Goal: Task Accomplishment & Management: Complete application form

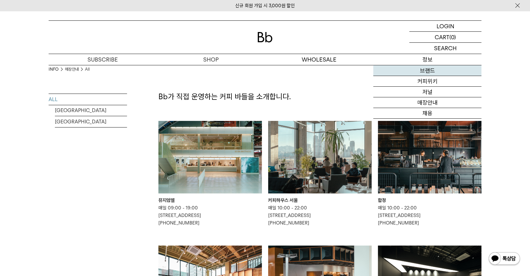
click at [426, 71] on link "브랜드" at bounding box center [427, 70] width 108 height 11
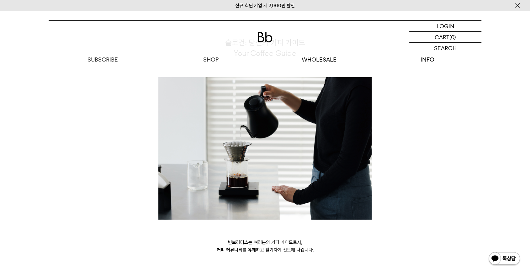
scroll to position [1725, 0]
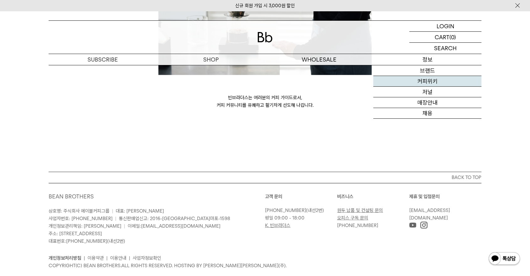
click at [431, 85] on link "커피위키" at bounding box center [427, 81] width 108 height 11
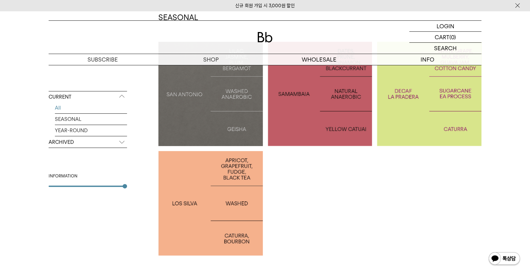
scroll to position [153, 0]
click at [246, 175] on div at bounding box center [210, 203] width 104 height 104
click at [123, 143] on p "ARCHIVED" at bounding box center [88, 141] width 78 height 11
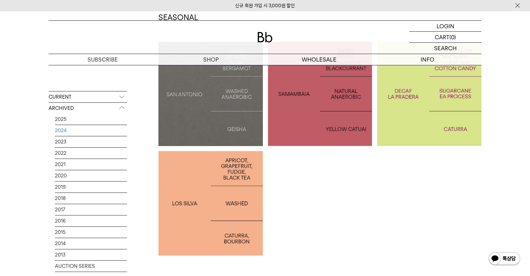
click at [63, 127] on link "2024" at bounding box center [91, 130] width 72 height 11
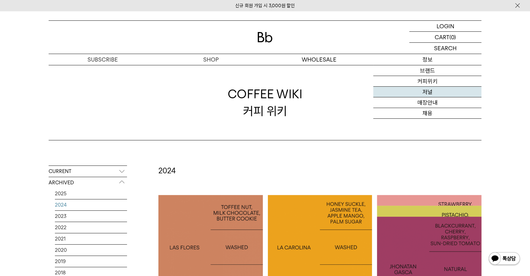
click at [423, 89] on link "저널" at bounding box center [427, 92] width 108 height 11
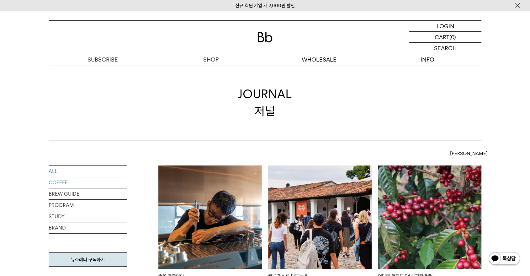
click at [53, 180] on link "COFFEE" at bounding box center [88, 182] width 78 height 11
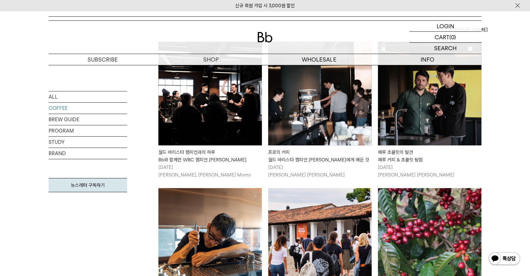
scroll to position [129, 0]
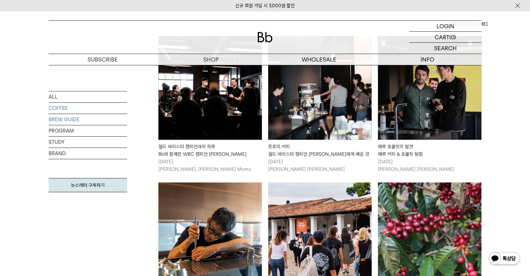
click at [69, 118] on link "BREW GUIDE" at bounding box center [88, 119] width 78 height 11
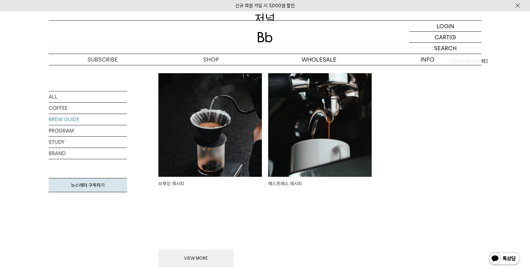
scroll to position [98, 0]
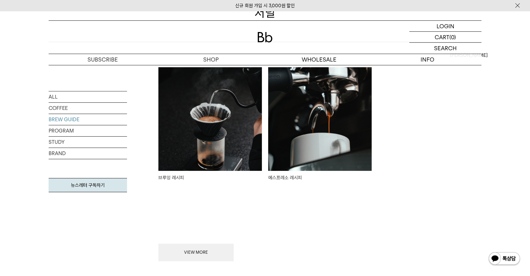
click at [218, 148] on img at bounding box center [210, 119] width 104 height 104
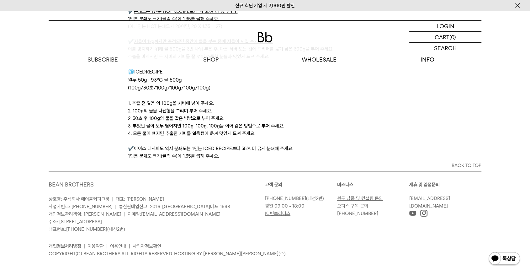
scroll to position [2110, 0]
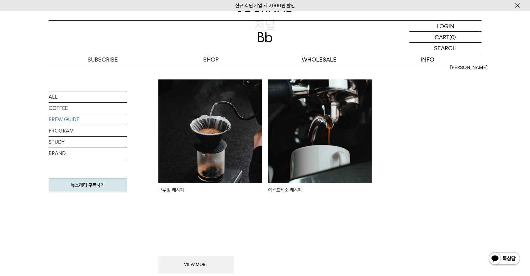
scroll to position [98, 0]
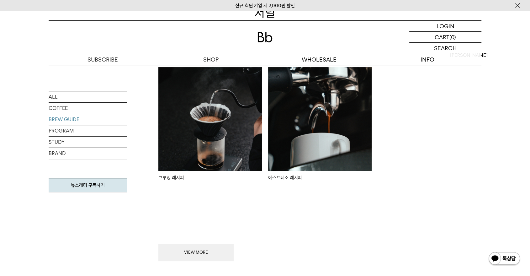
drag, startPoint x: 0, startPoint y: 0, endPoint x: 335, endPoint y: 146, distance: 365.6
click at [335, 146] on img at bounding box center [320, 119] width 104 height 104
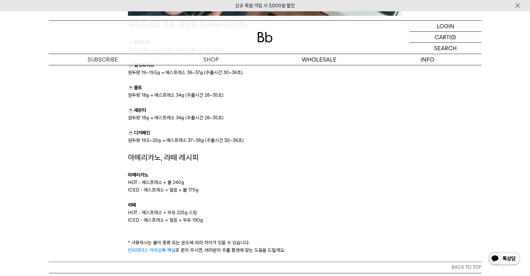
scroll to position [955, 0]
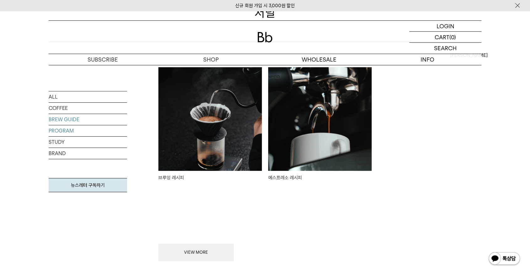
click at [50, 127] on link "PROGRAM" at bounding box center [88, 130] width 78 height 11
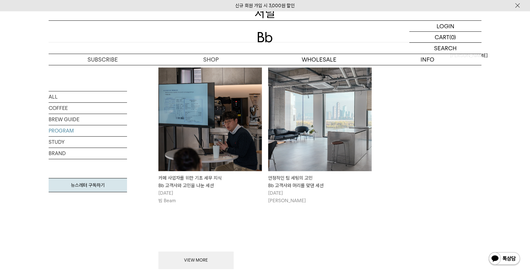
scroll to position [110, 0]
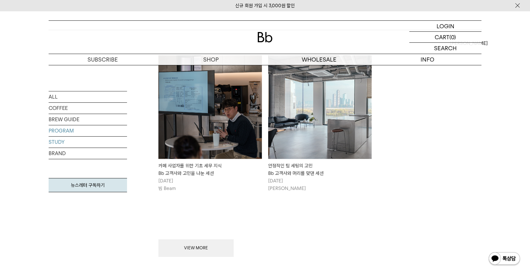
click at [56, 139] on link "STUDY" at bounding box center [88, 141] width 78 height 11
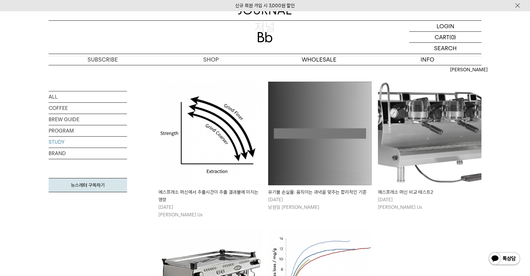
scroll to position [115, 0]
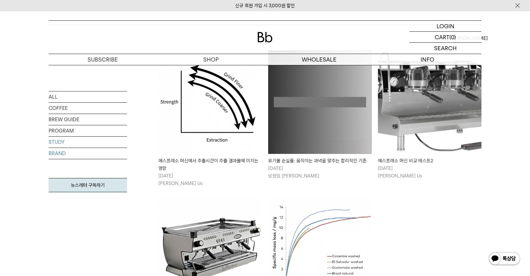
click at [63, 150] on link "BRAND" at bounding box center [88, 153] width 78 height 11
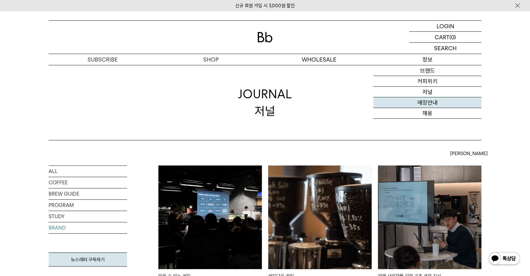
click at [427, 103] on link "매장안내" at bounding box center [427, 102] width 108 height 11
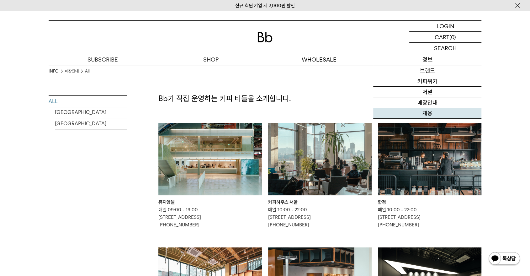
click at [425, 118] on link "채용" at bounding box center [427, 113] width 108 height 11
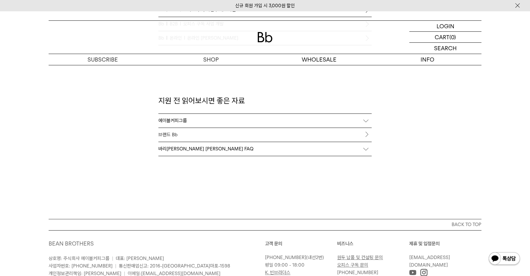
scroll to position [667, 0]
click at [319, 120] on div "에이블커피그룹" at bounding box center [264, 120] width 213 height 14
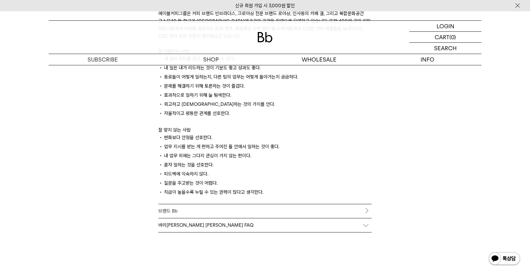
scroll to position [832, 0]
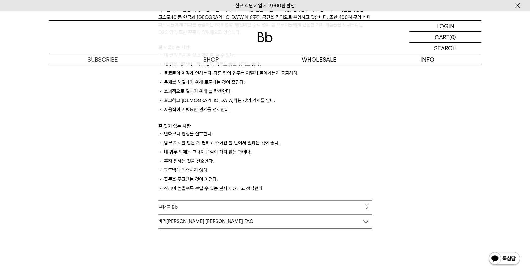
click at [363, 203] on link "브랜드 Bb" at bounding box center [264, 207] width 213 height 14
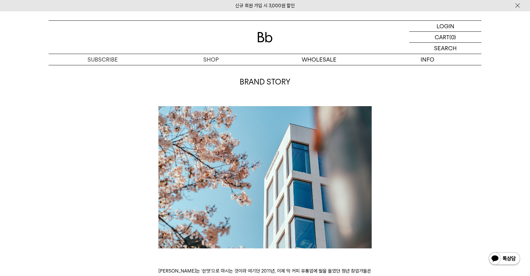
scroll to position [32, 0]
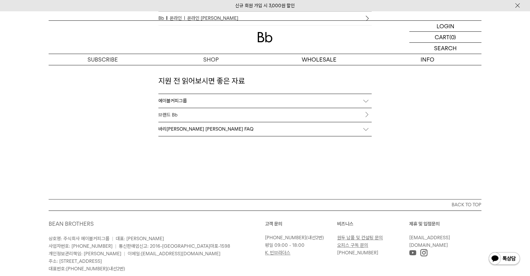
scroll to position [685, 0]
click at [362, 130] on div "바리스타 채용 FAQ" at bounding box center [264, 130] width 213 height 14
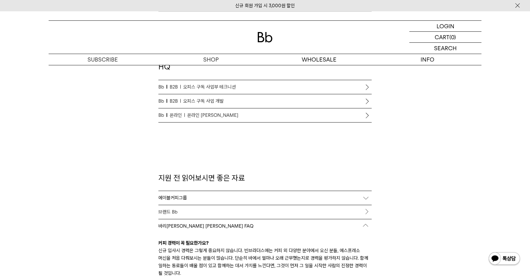
scroll to position [588, 0]
click at [366, 215] on link "브랜드 Bb" at bounding box center [264, 212] width 213 height 14
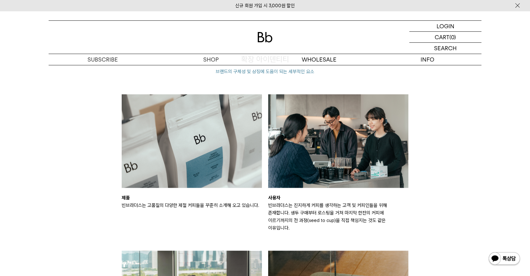
scroll to position [853, 0]
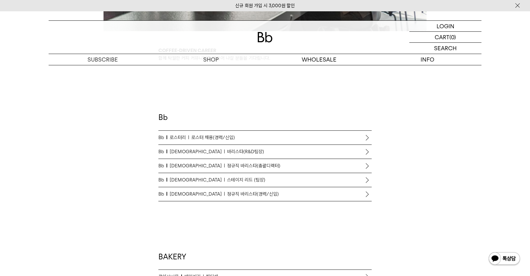
scroll to position [339, 0]
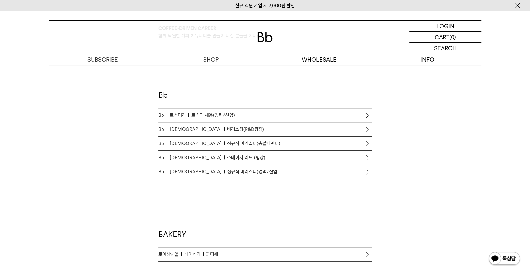
click at [362, 115] on li "Bb 로스터리 로스터 채용(경력/신입)" at bounding box center [264, 115] width 213 height 14
click at [221, 114] on span "로스터 채용(경력/신입)" at bounding box center [213, 115] width 44 height 8
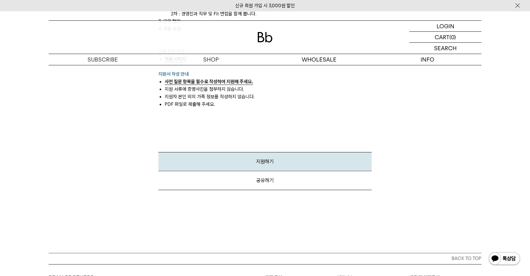
scroll to position [795, 0]
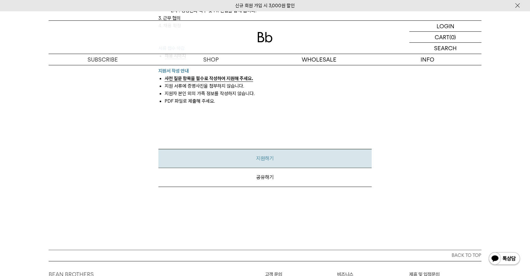
click at [217, 160] on link "지원하기" at bounding box center [264, 158] width 213 height 19
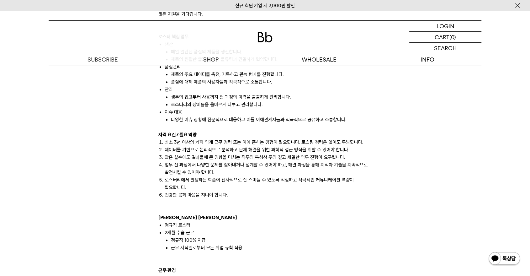
scroll to position [422, 0]
